Goal: Transaction & Acquisition: Purchase product/service

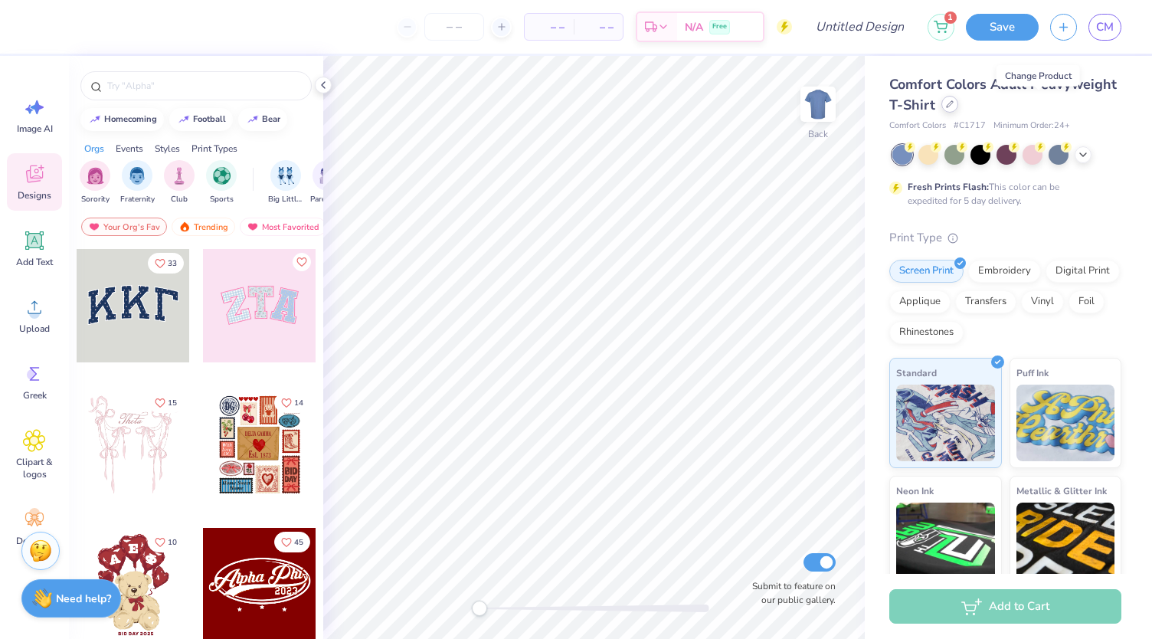
click at [954, 107] on icon at bounding box center [950, 104] width 8 height 8
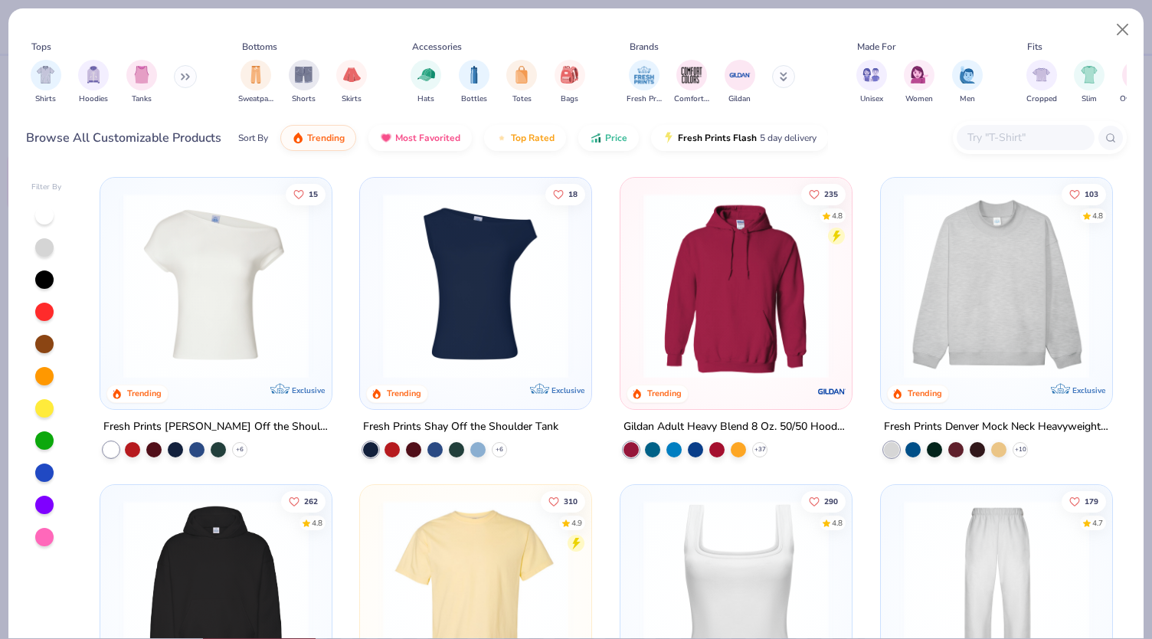
click at [193, 81] on button at bounding box center [185, 76] width 23 height 23
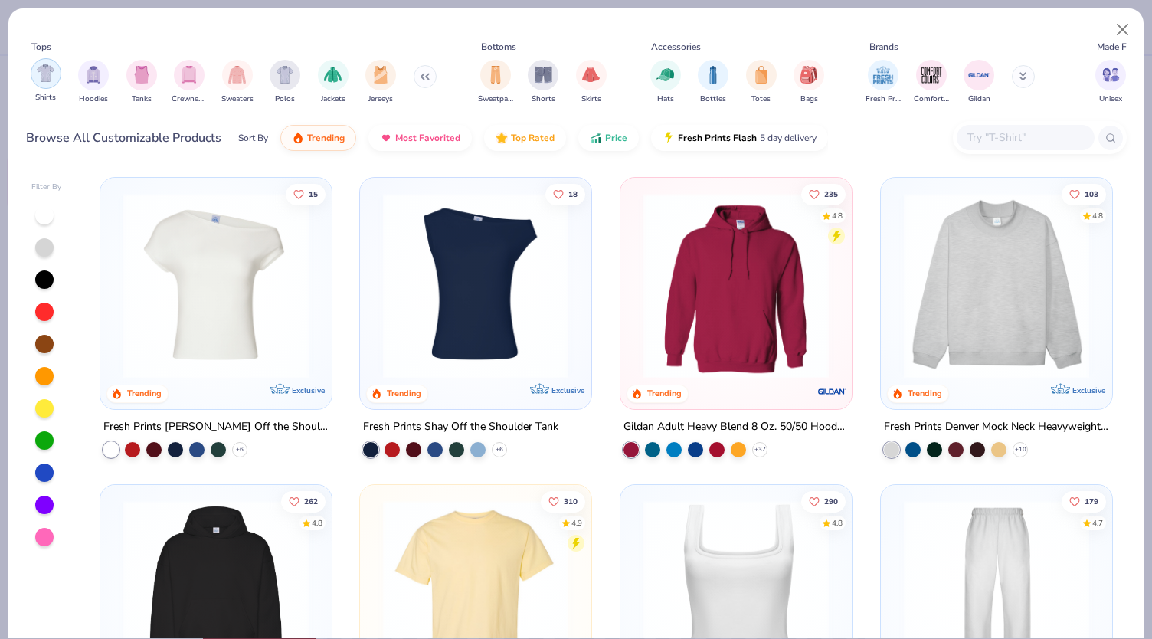
click at [37, 69] on img "filter for Shirts" at bounding box center [46, 73] width 18 height 18
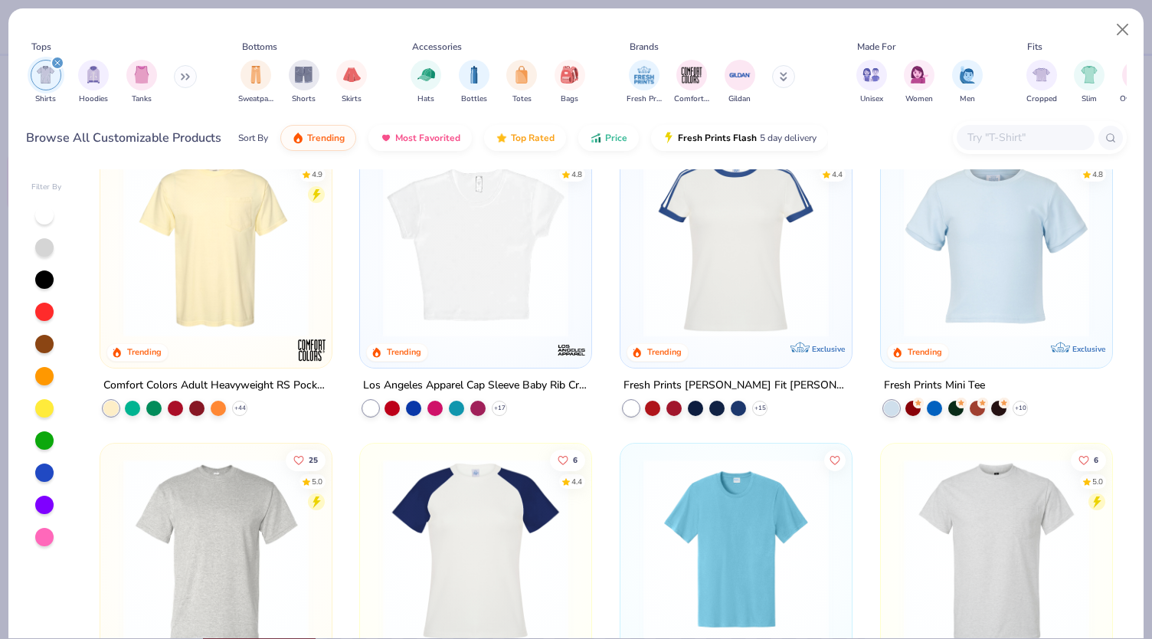
scroll to position [349, 0]
click at [506, 313] on img at bounding box center [475, 243] width 201 height 185
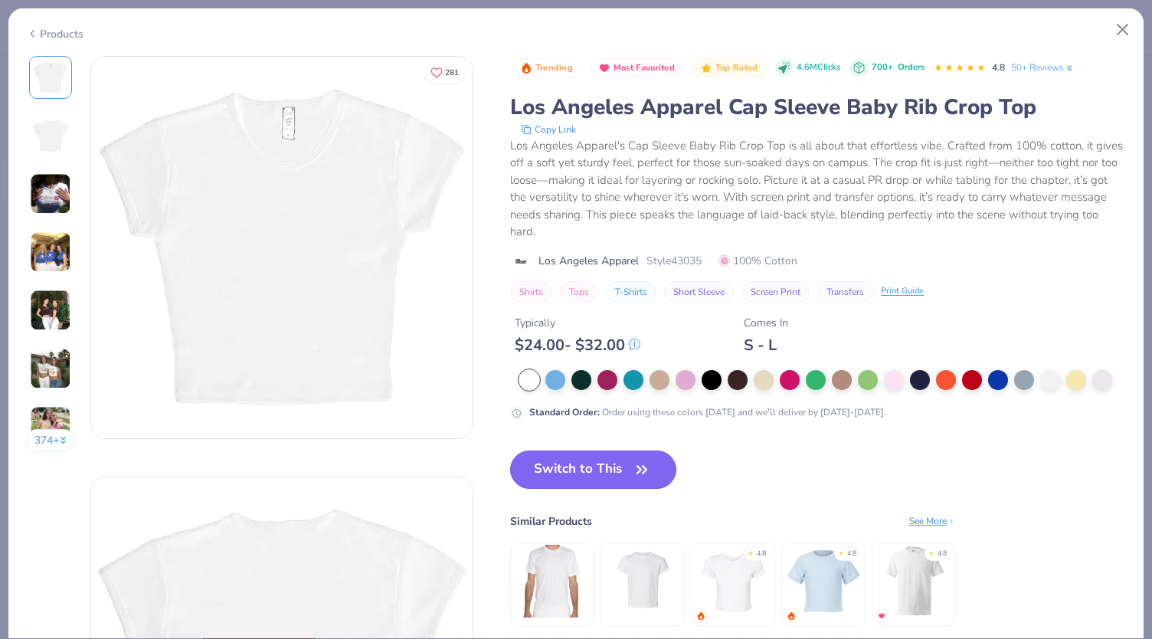
click at [617, 465] on button "Switch to This" at bounding box center [593, 470] width 166 height 38
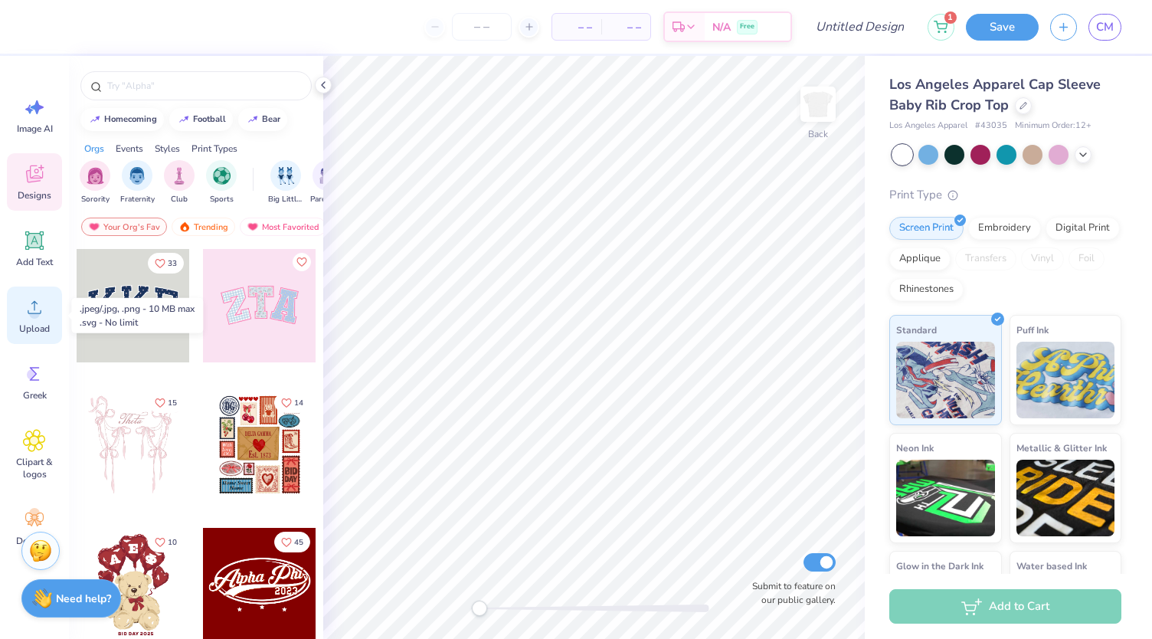
click at [28, 303] on icon at bounding box center [34, 307] width 23 height 23
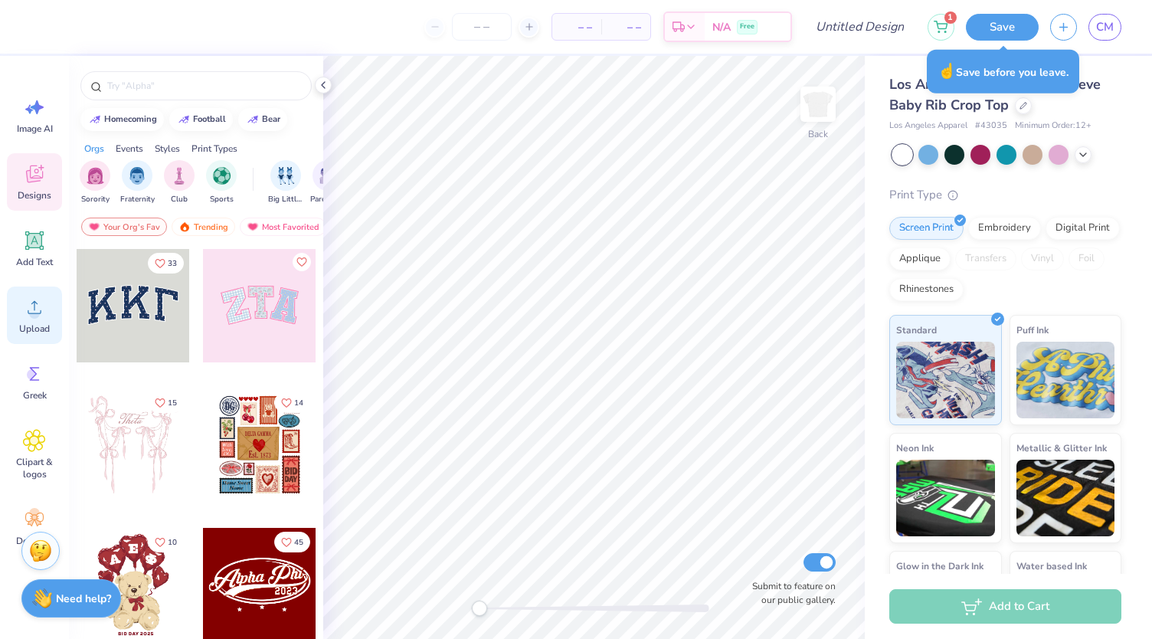
click at [31, 313] on circle at bounding box center [34, 313] width 11 height 11
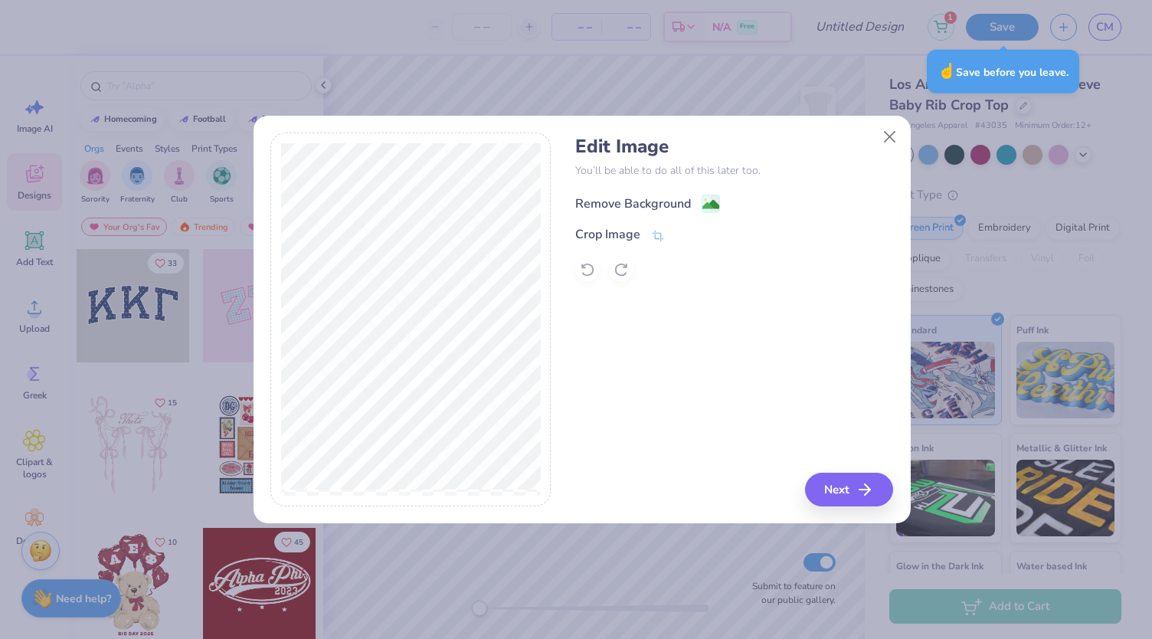
click at [646, 204] on div "Remove Background" at bounding box center [633, 204] width 116 height 18
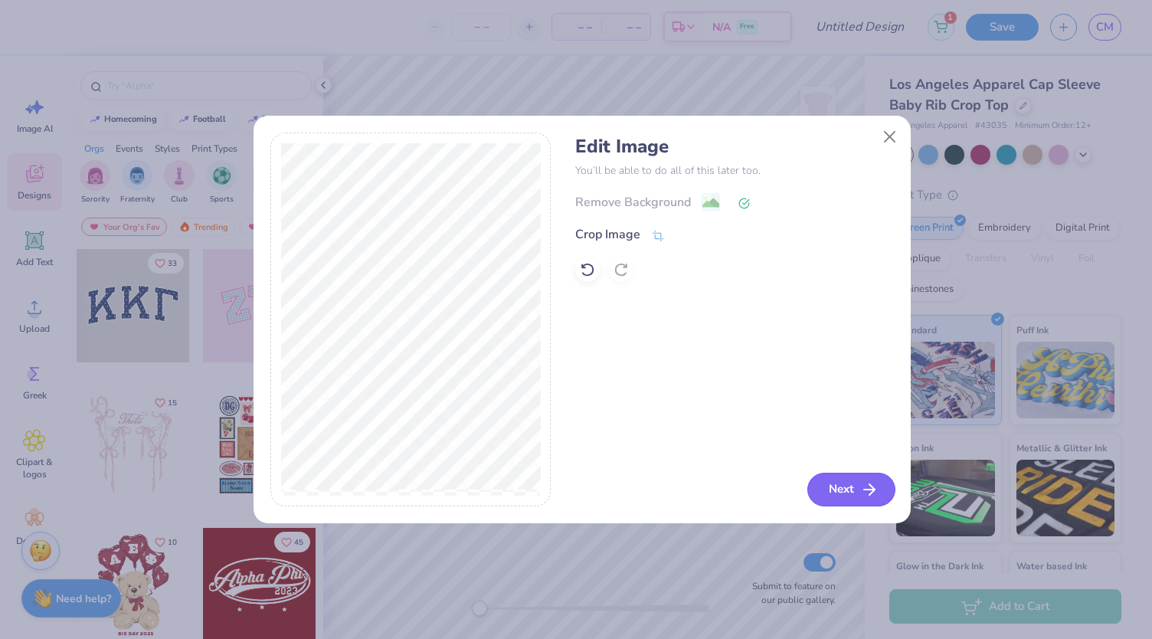
click at [824, 495] on button "Next" at bounding box center [852, 490] width 88 height 34
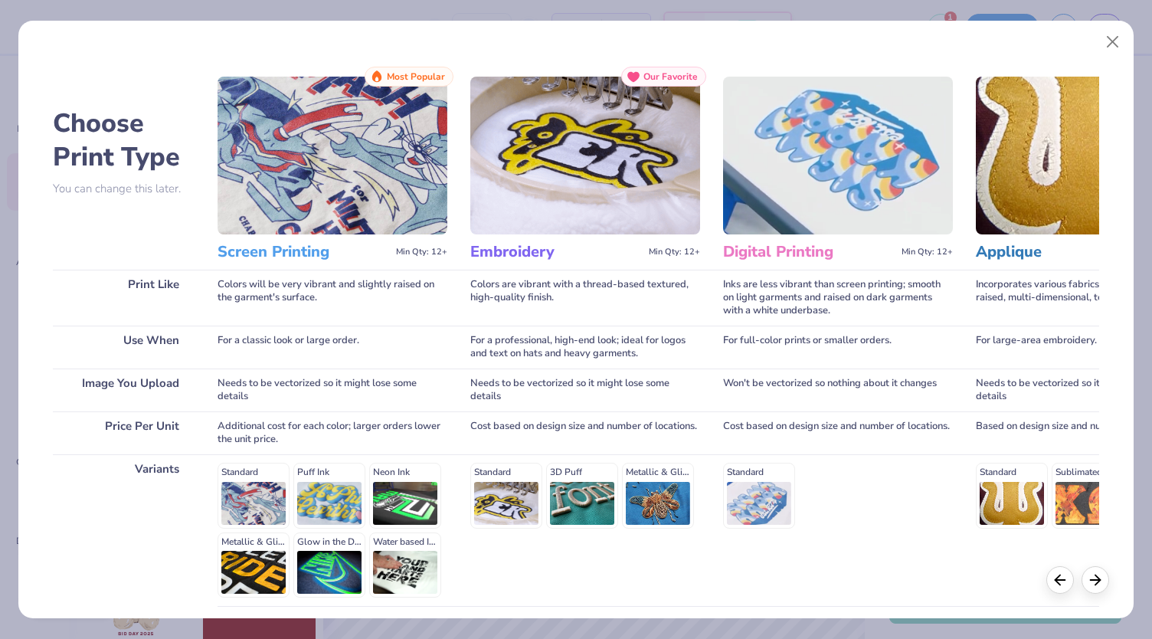
scroll to position [124, 0]
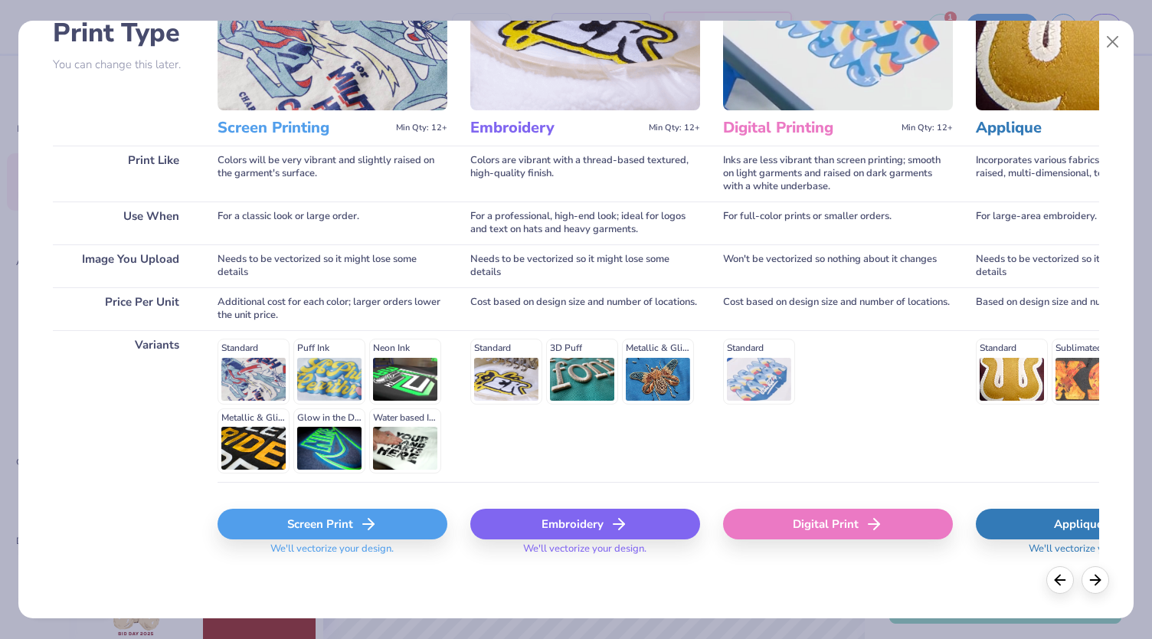
click at [391, 522] on div "Screen Print" at bounding box center [333, 524] width 230 height 31
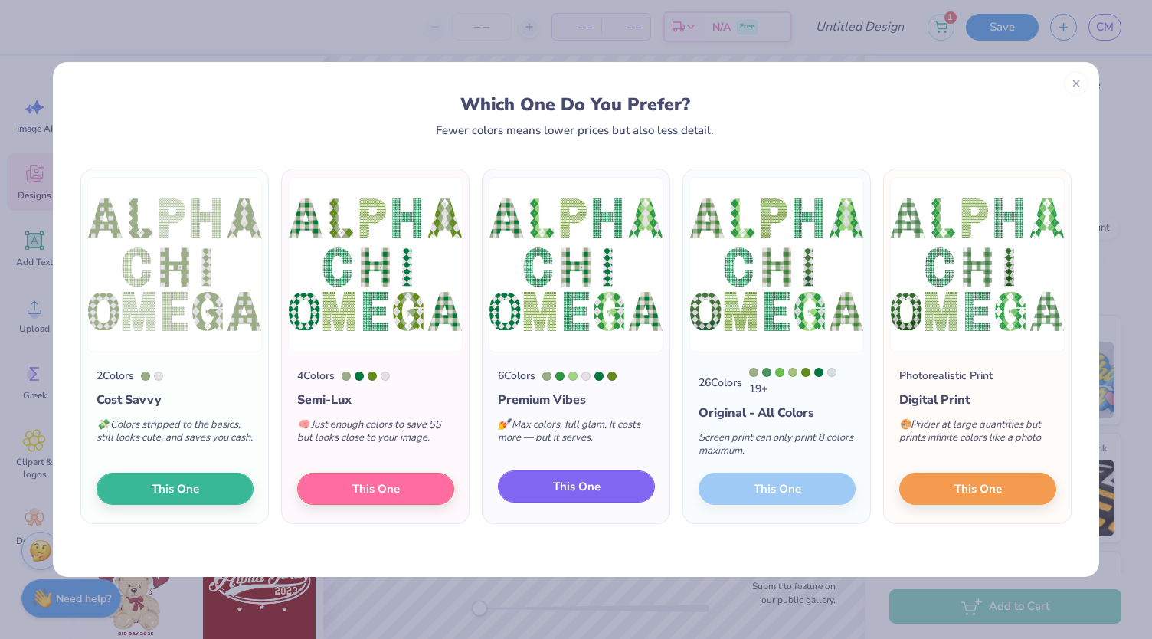
click at [530, 491] on button "This One" at bounding box center [576, 486] width 157 height 32
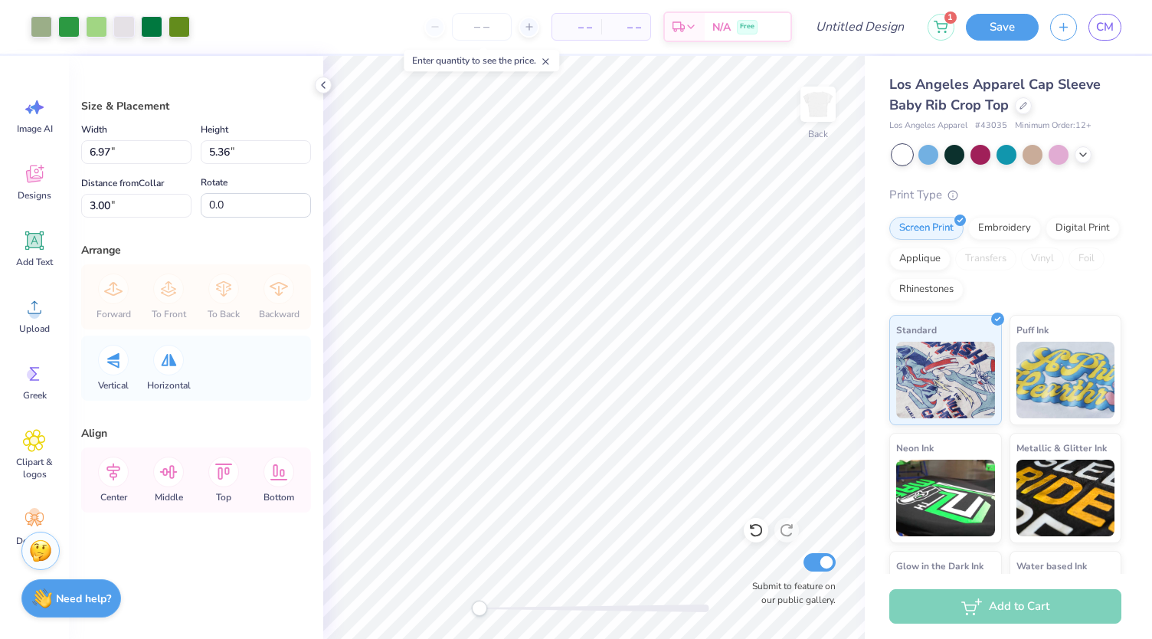
type input "3.00"
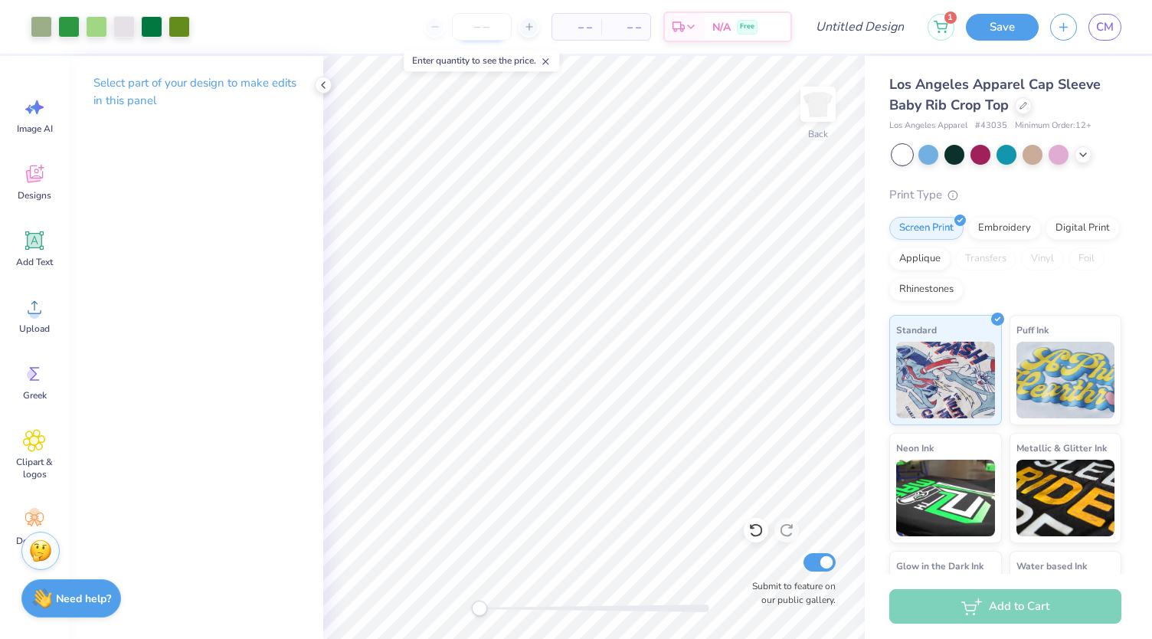
click at [483, 36] on input "number" at bounding box center [482, 27] width 60 height 28
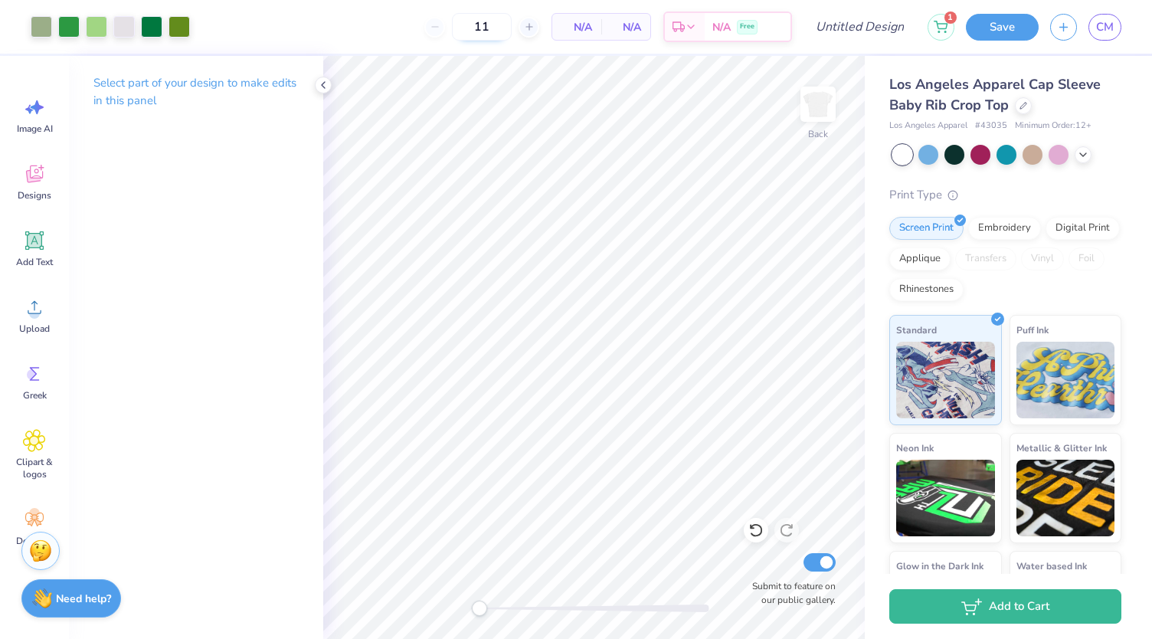
type input "1"
type input "24"
